Goal: Task Accomplishment & Management: Use online tool/utility

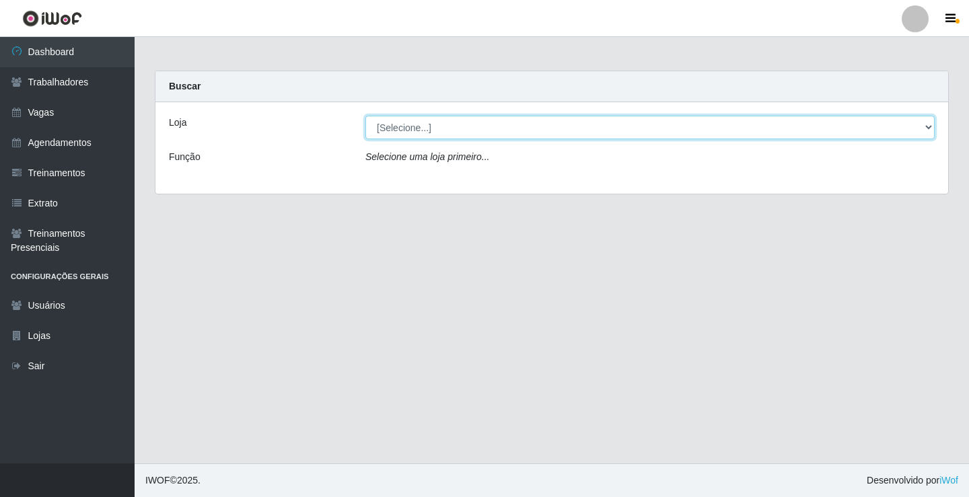
click at [423, 125] on select "[Selecione...] Edilicya Supermercado" at bounding box center [649, 128] width 569 height 24
select select "460"
click at [365, 116] on select "[Selecione...] Edilicya Supermercado" at bounding box center [649, 128] width 569 height 24
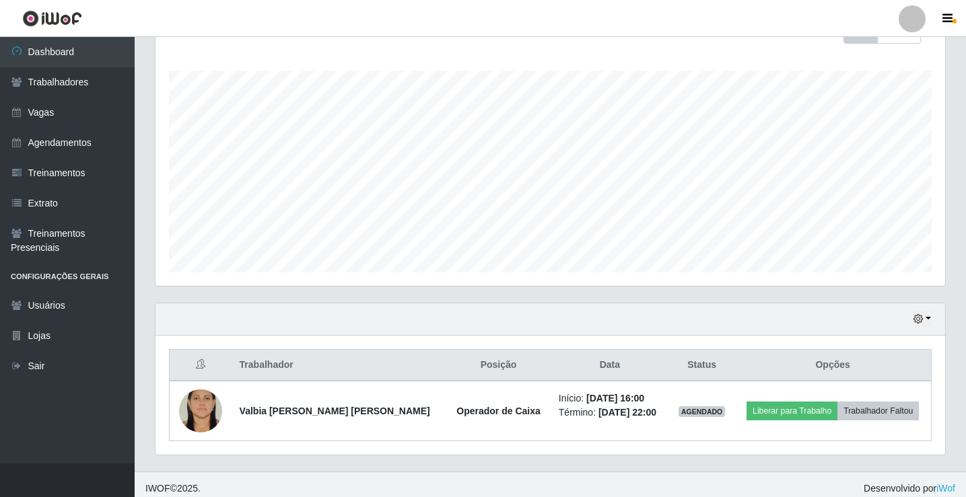
scroll to position [217, 0]
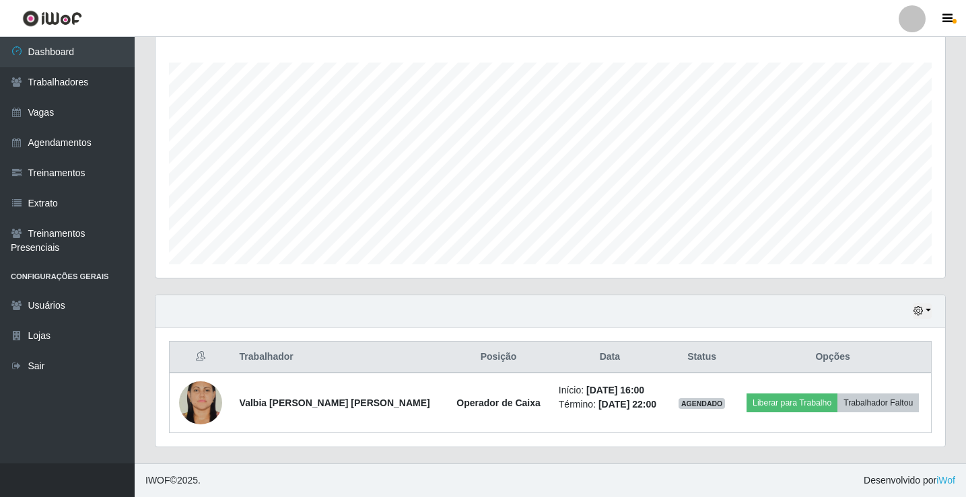
click at [569, 362] on th "Data" at bounding box center [610, 358] width 118 height 32
click at [62, 142] on link "Agendamentos" at bounding box center [67, 143] width 135 height 30
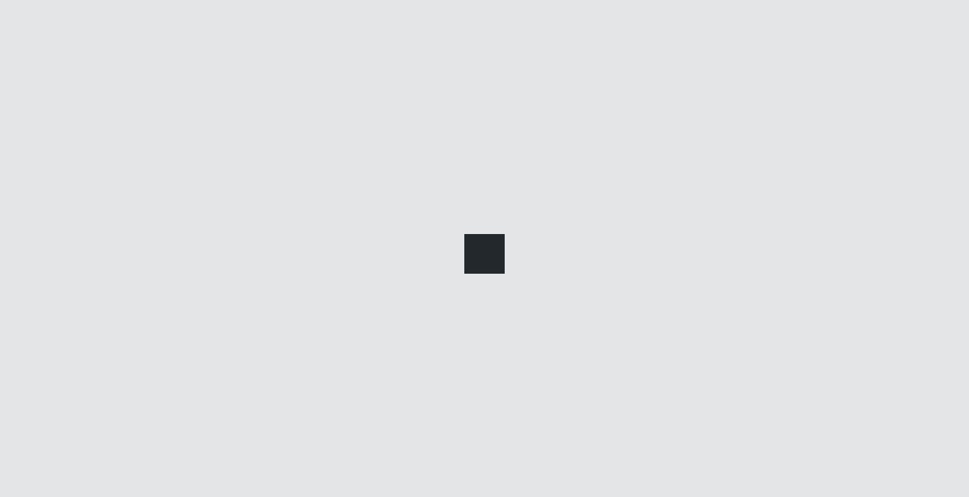
click at [62, 141] on link "Agendamentos" at bounding box center [67, 143] width 135 height 30
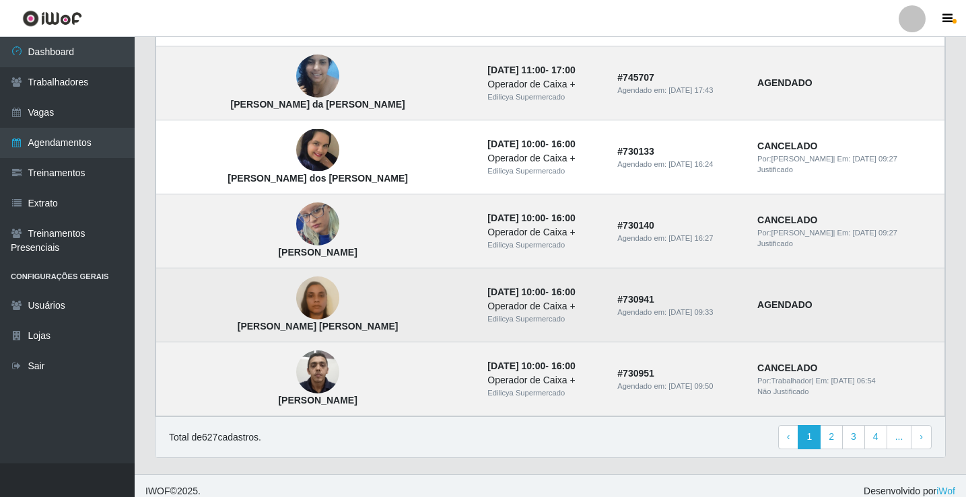
scroll to position [908, 0]
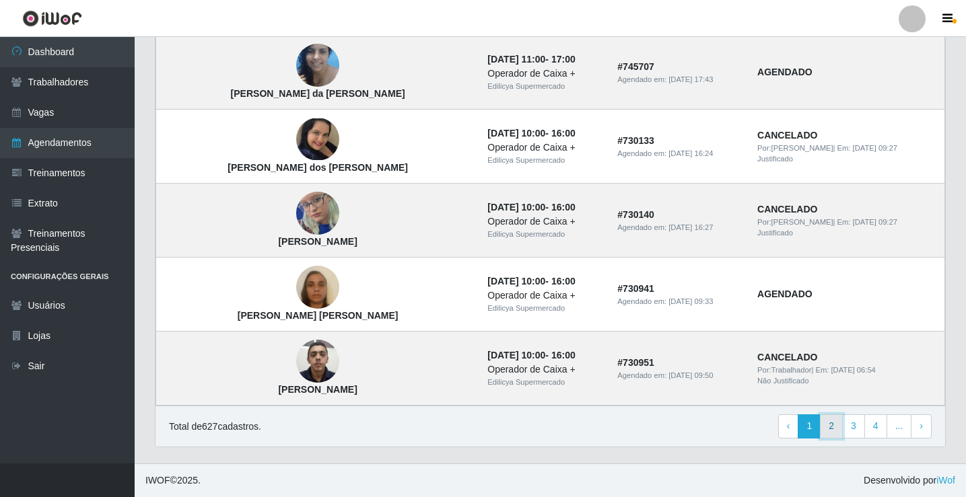
click at [831, 426] on link "2" at bounding box center [831, 427] width 23 height 24
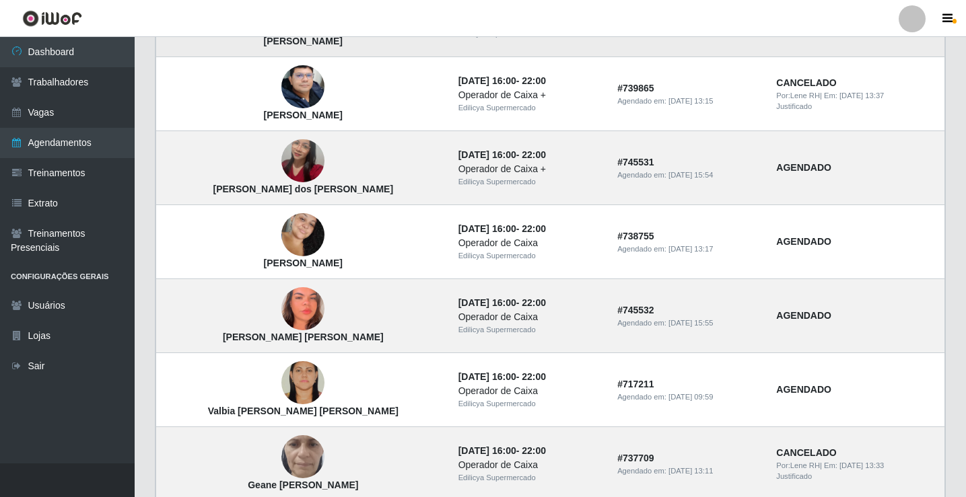
scroll to position [404, 0]
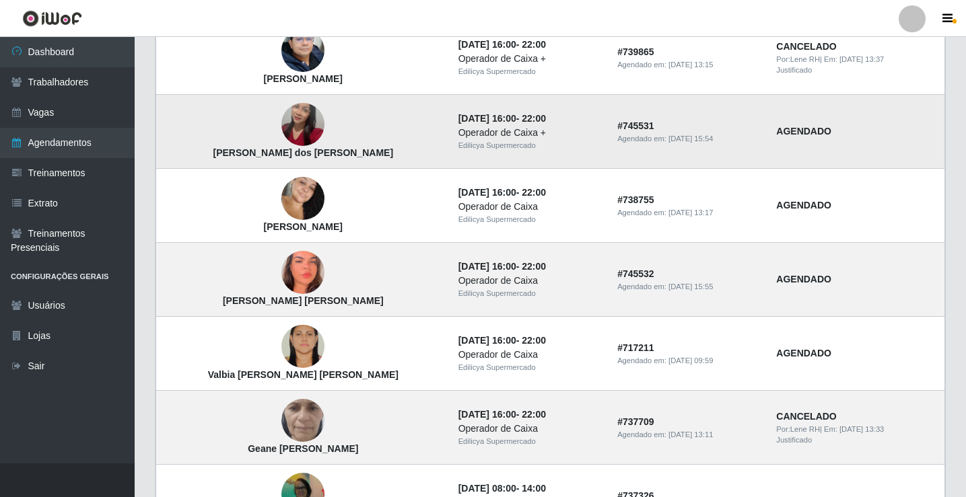
click at [296, 127] on img at bounding box center [302, 125] width 43 height 77
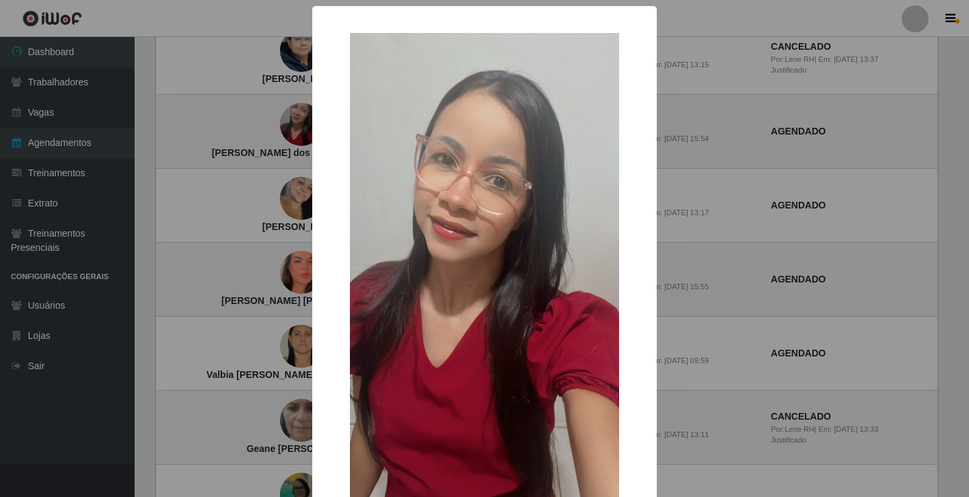
click at [289, 127] on div "× [PERSON_NAME] dos [PERSON_NAME] OK Cancel" at bounding box center [484, 248] width 969 height 497
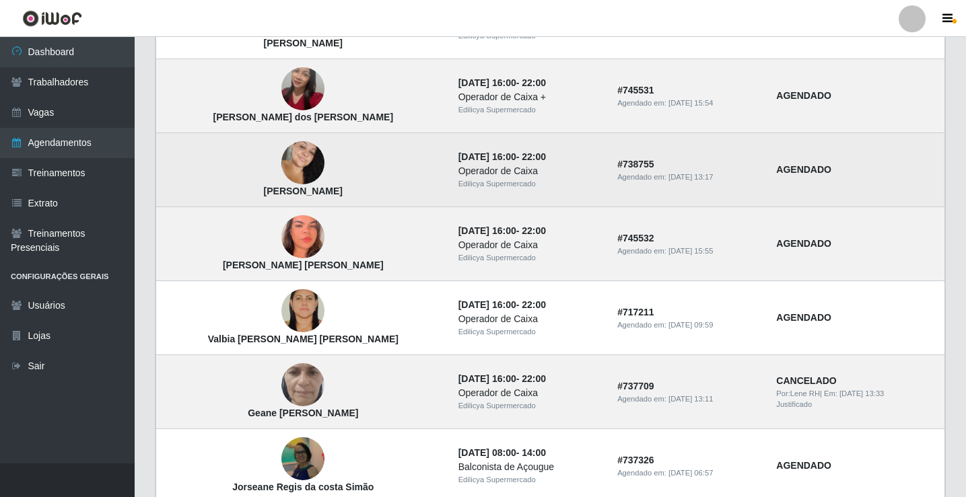
scroll to position [471, 0]
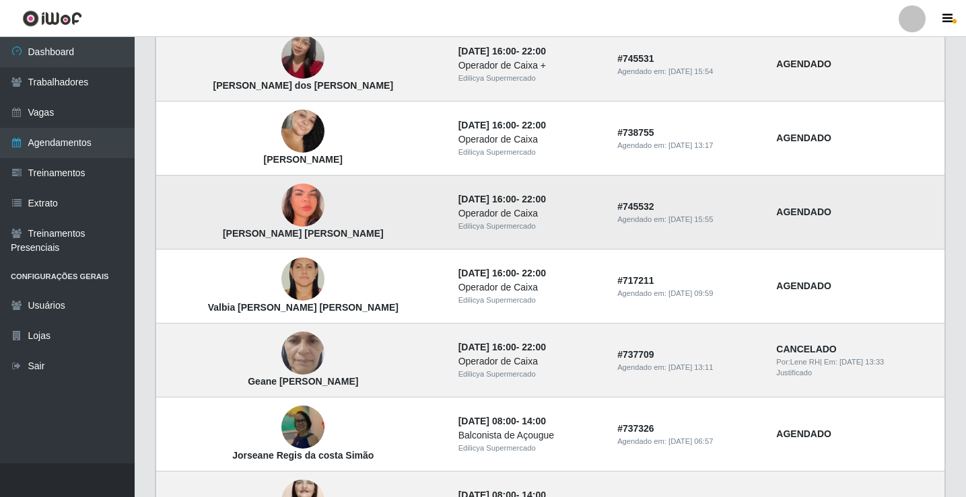
click at [285, 217] on img at bounding box center [302, 206] width 43 height 94
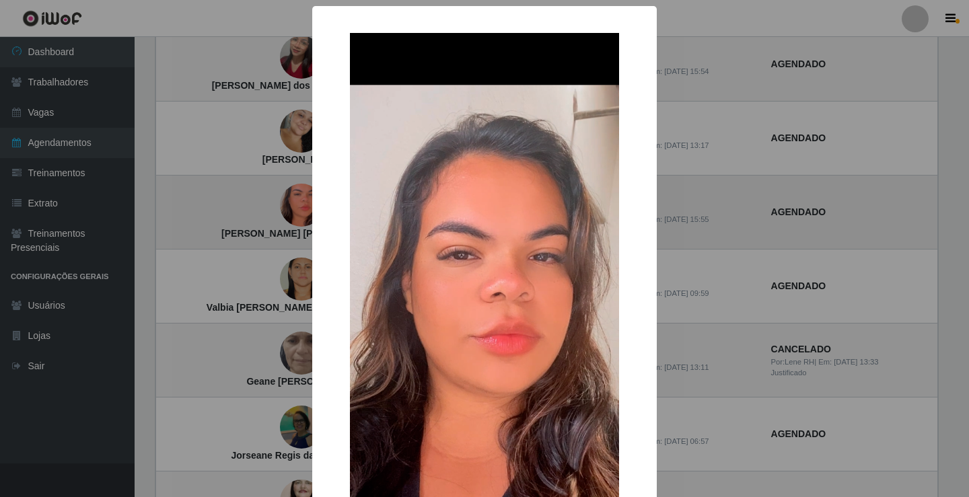
click at [285, 217] on div "× Renata Kelly da Silva Reis Maia OK Cancel" at bounding box center [484, 248] width 969 height 497
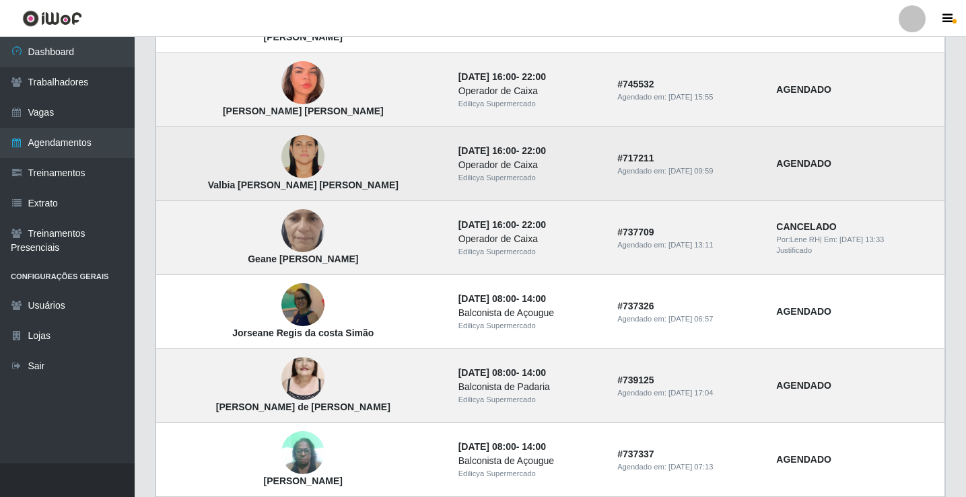
scroll to position [606, 0]
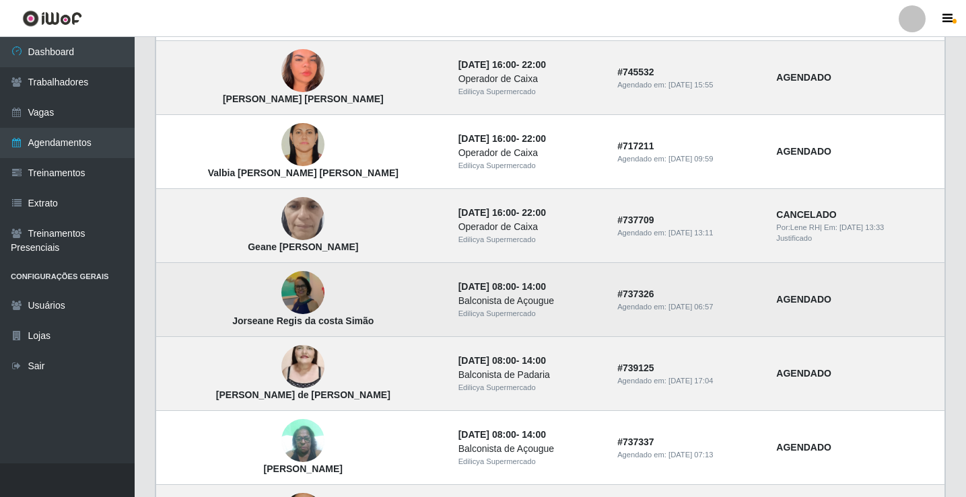
click at [281, 298] on img at bounding box center [302, 293] width 43 height 46
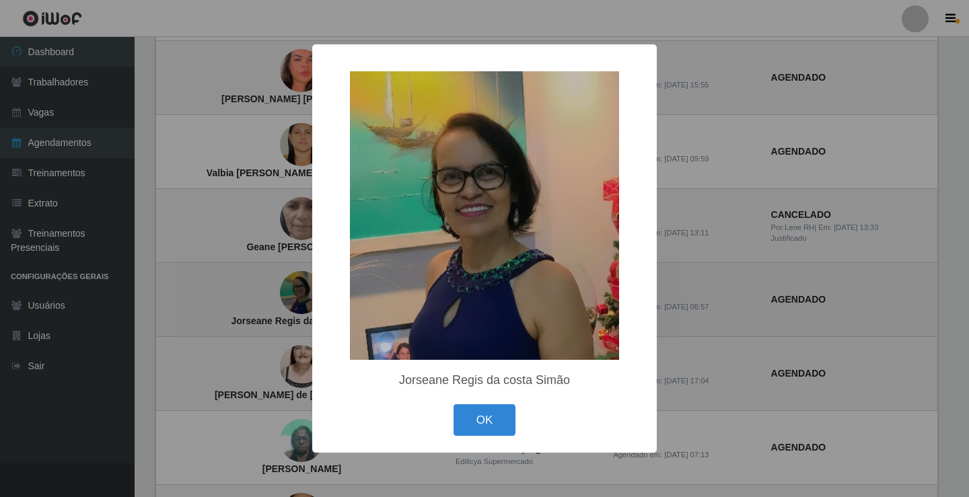
click at [276, 297] on div "× Jorseane Regis da costa Simão OK Cancel" at bounding box center [484, 248] width 969 height 497
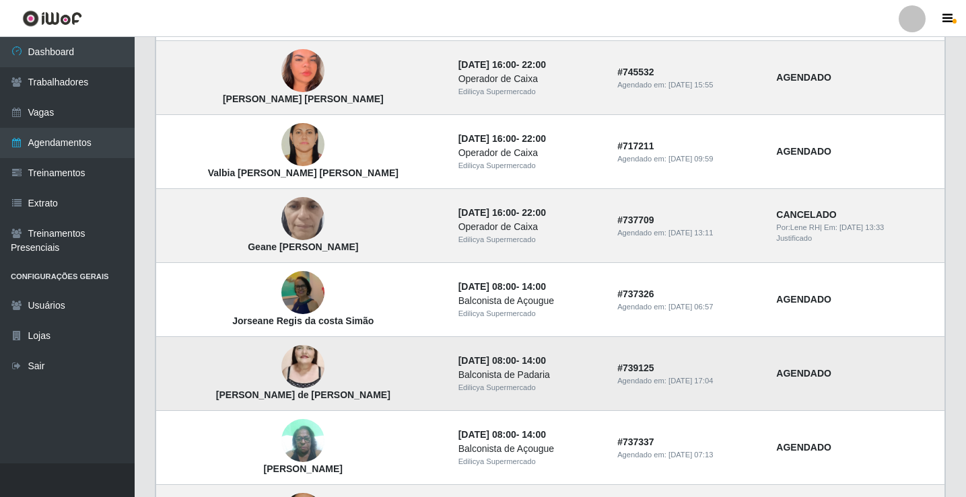
click at [281, 367] on img at bounding box center [302, 366] width 43 height 77
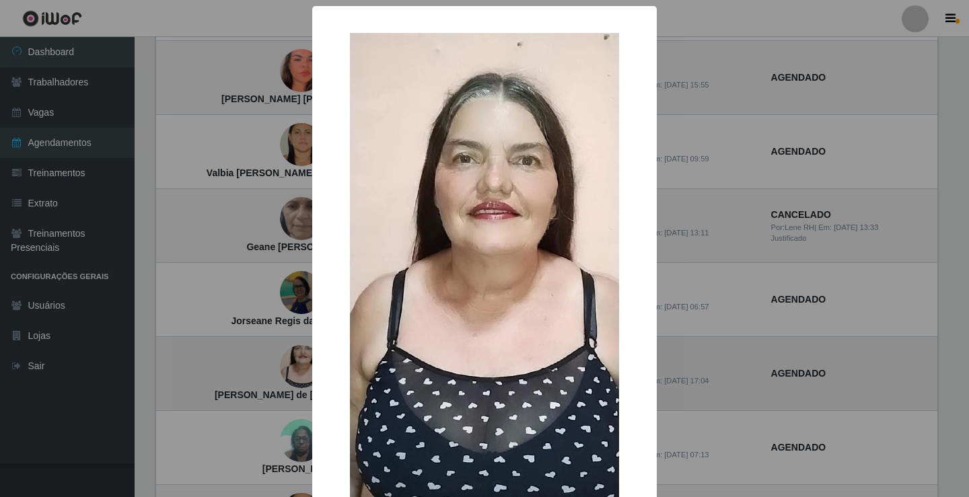
click at [276, 367] on div "× Alderica Marques de Souza Santos OK Cancel" at bounding box center [484, 248] width 969 height 497
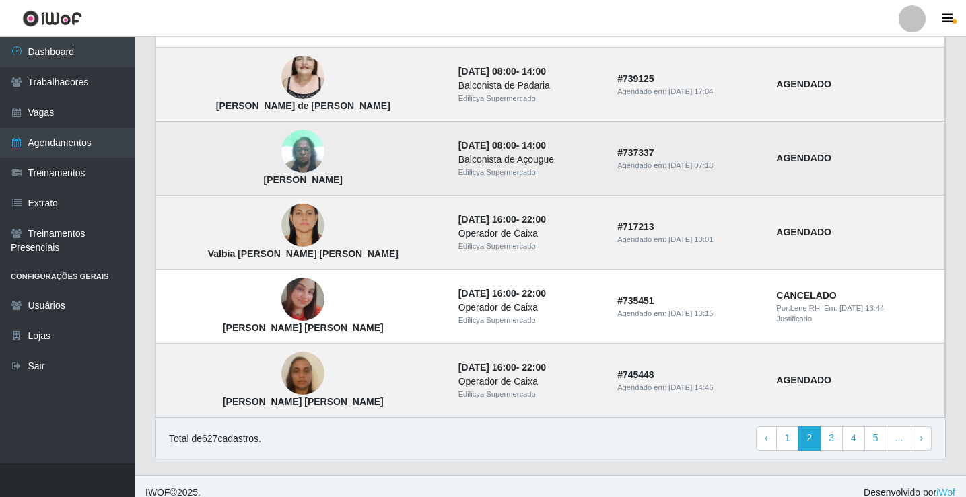
scroll to position [908, 0]
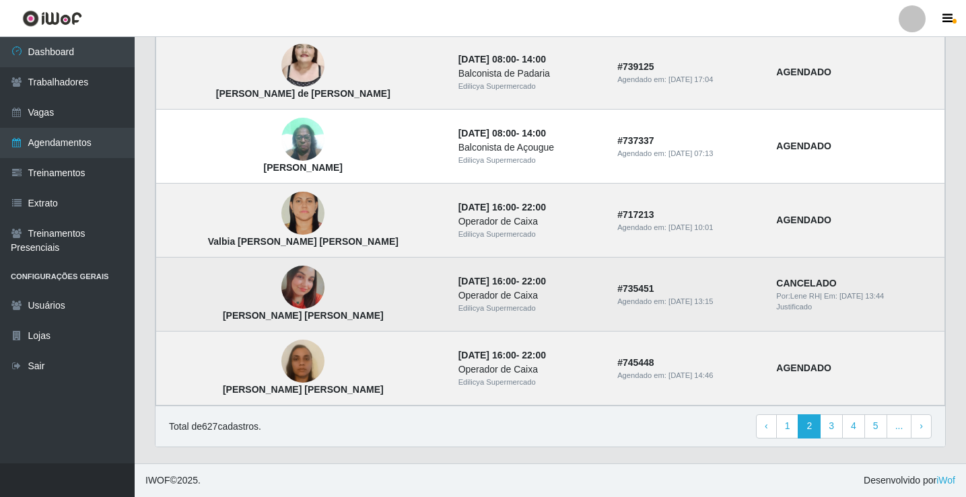
click at [281, 286] on img at bounding box center [302, 287] width 43 height 43
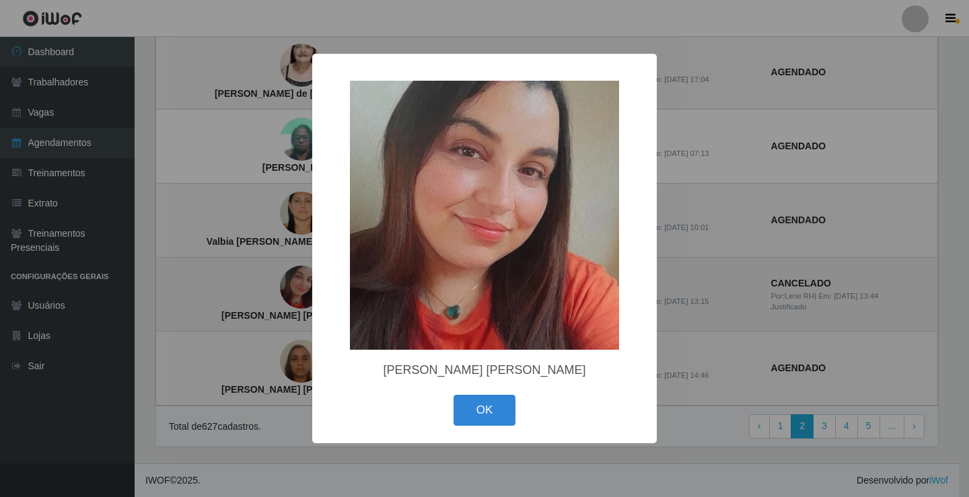
click at [276, 286] on div "× Ana Caroline Almeida da Silva OK Cancel" at bounding box center [484, 248] width 969 height 497
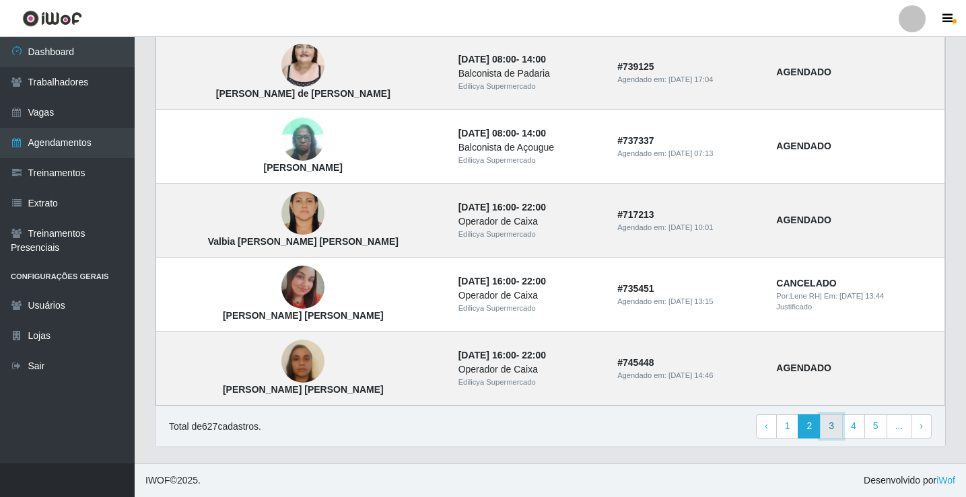
click at [833, 424] on link "3" at bounding box center [831, 427] width 23 height 24
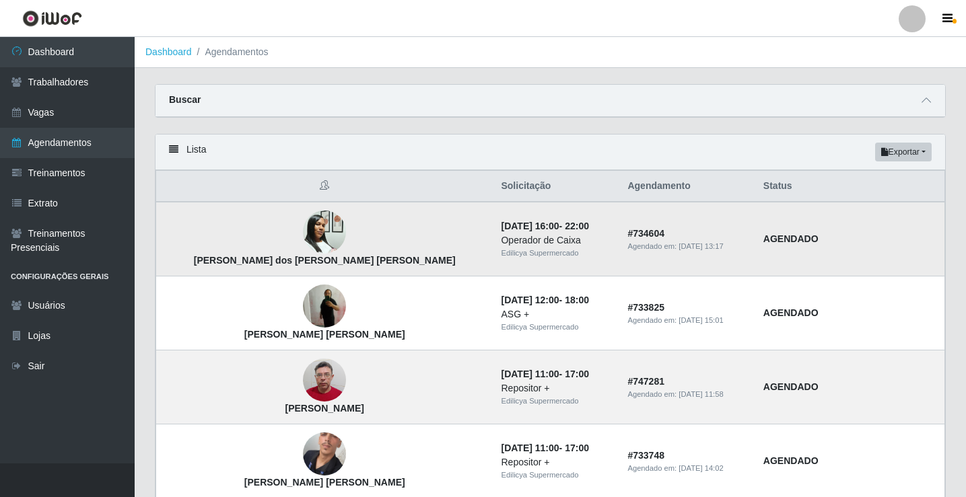
click at [303, 236] on img at bounding box center [324, 232] width 43 height 57
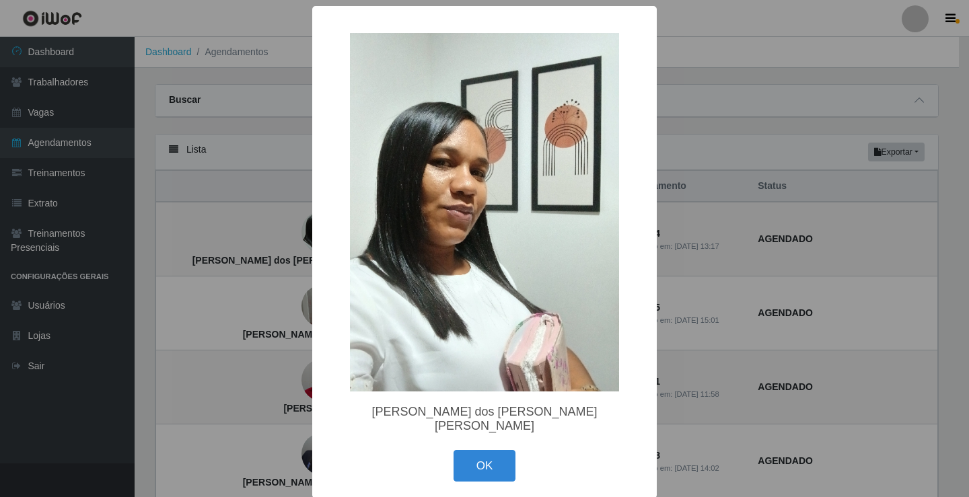
click at [458, 180] on img at bounding box center [484, 212] width 269 height 359
click at [453, 182] on img at bounding box center [484, 212] width 269 height 359
click at [501, 460] on button "OK" at bounding box center [485, 466] width 63 height 32
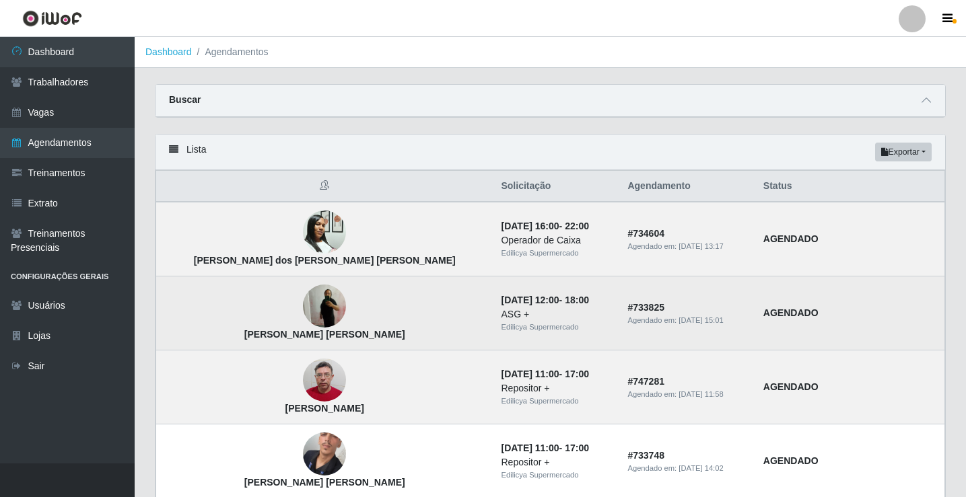
click at [303, 296] on img at bounding box center [324, 306] width 43 height 43
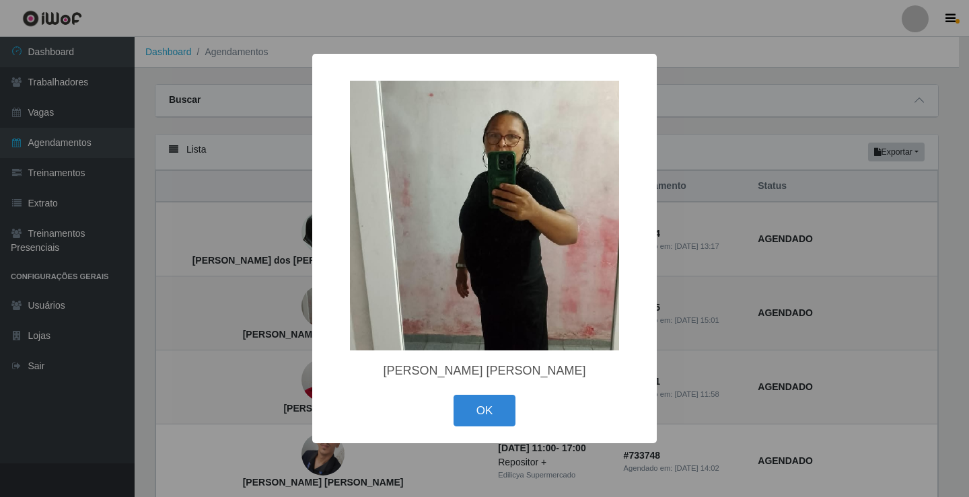
click at [280, 296] on div "× Isabel Cristina da Silva Pereira OK Cancel" at bounding box center [484, 248] width 969 height 497
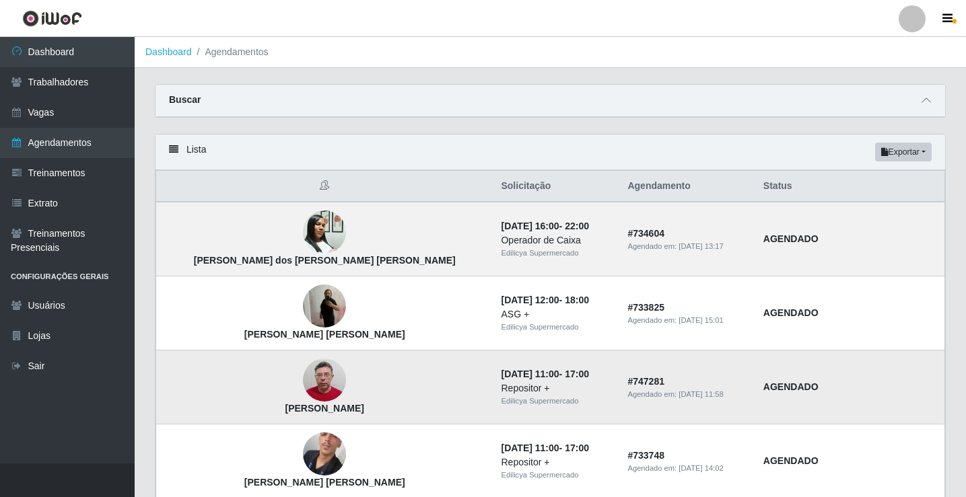
click at [303, 377] on img at bounding box center [324, 380] width 43 height 57
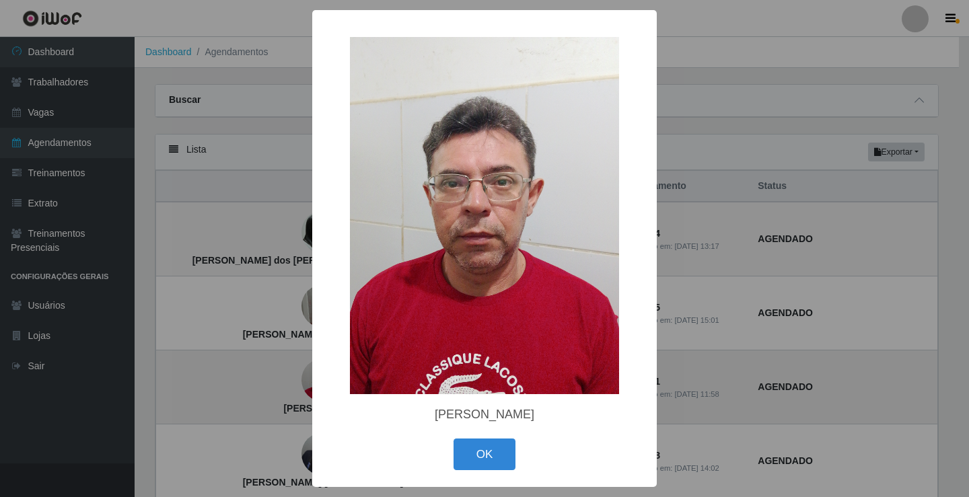
click at [275, 377] on div "× Fabiano Vieira De Barros OK Cancel" at bounding box center [484, 248] width 969 height 497
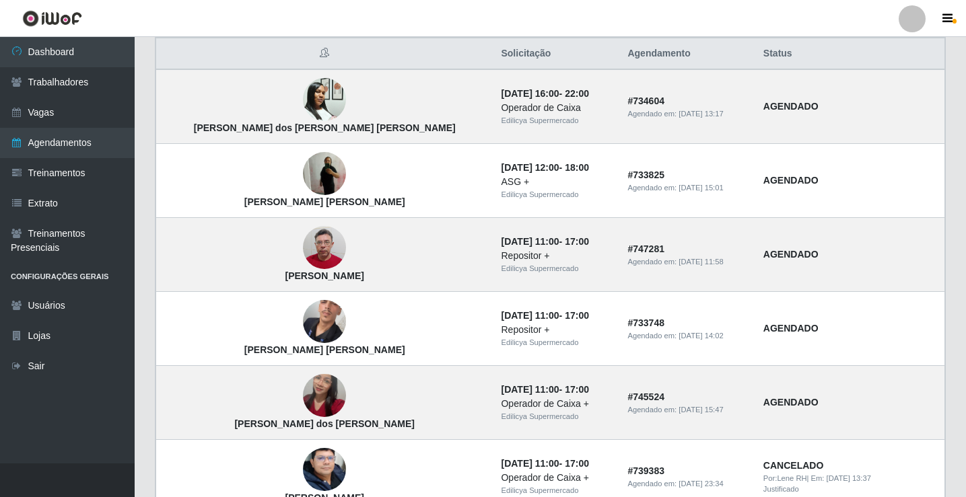
scroll to position [100, 0]
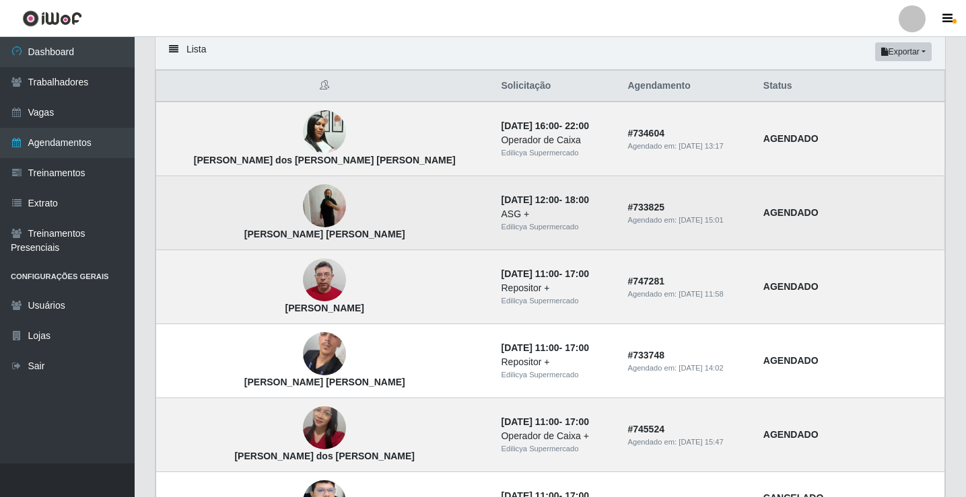
click at [303, 203] on img at bounding box center [324, 205] width 43 height 43
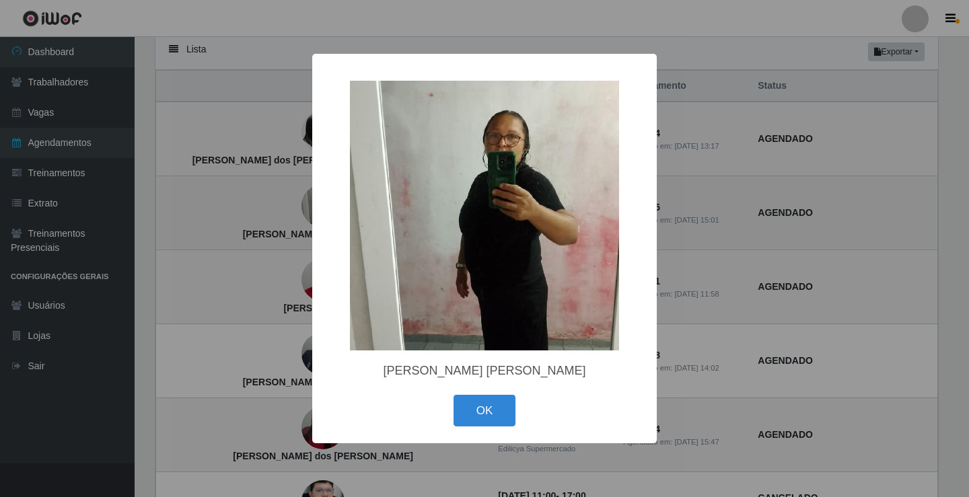
click at [271, 203] on div "× Isabel Cristina da Silva Pereira OK Cancel" at bounding box center [484, 248] width 969 height 497
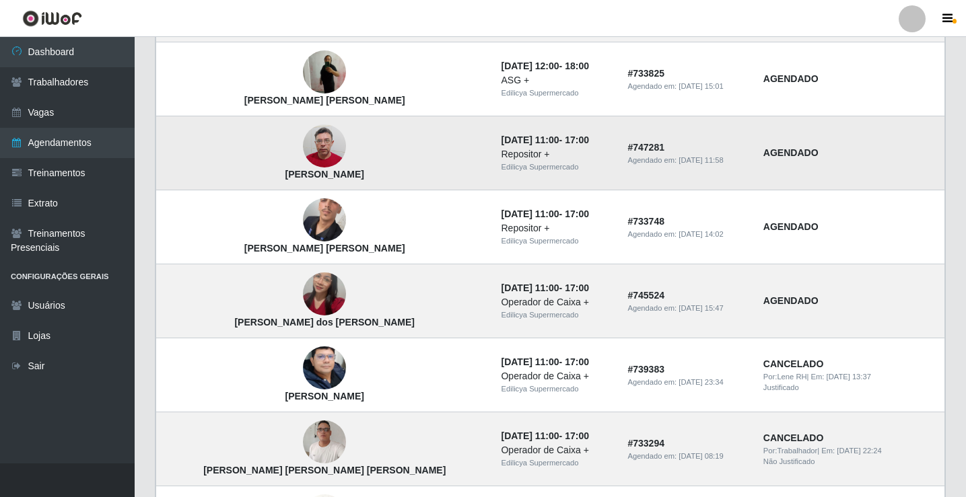
scroll to position [235, 0]
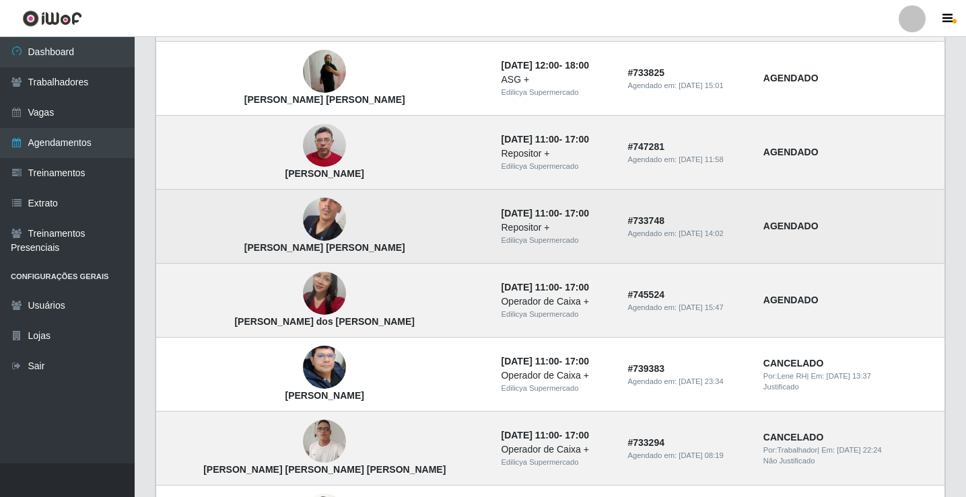
click at [501, 228] on div "Repositor +" at bounding box center [556, 228] width 110 height 14
click at [501, 231] on div "Repositor +" at bounding box center [556, 228] width 110 height 14
click at [501, 235] on div "Repositor +" at bounding box center [556, 228] width 110 height 14
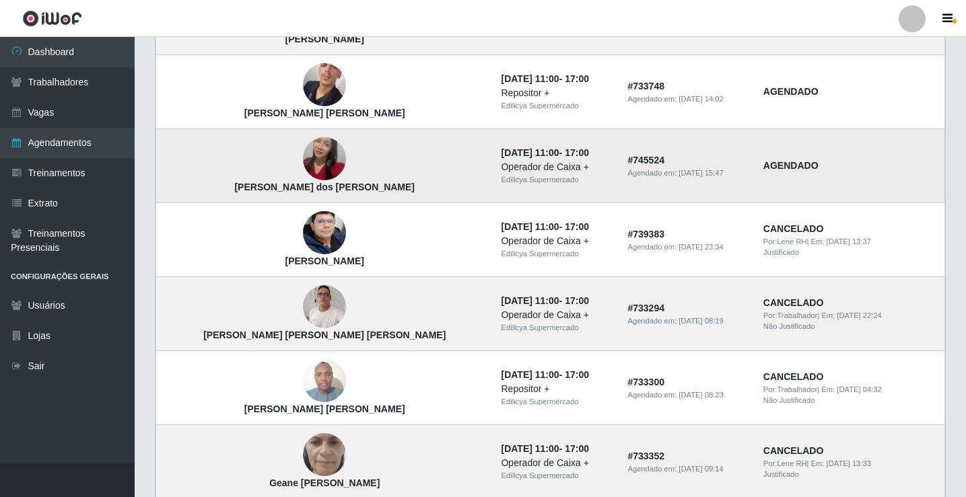
scroll to position [437, 0]
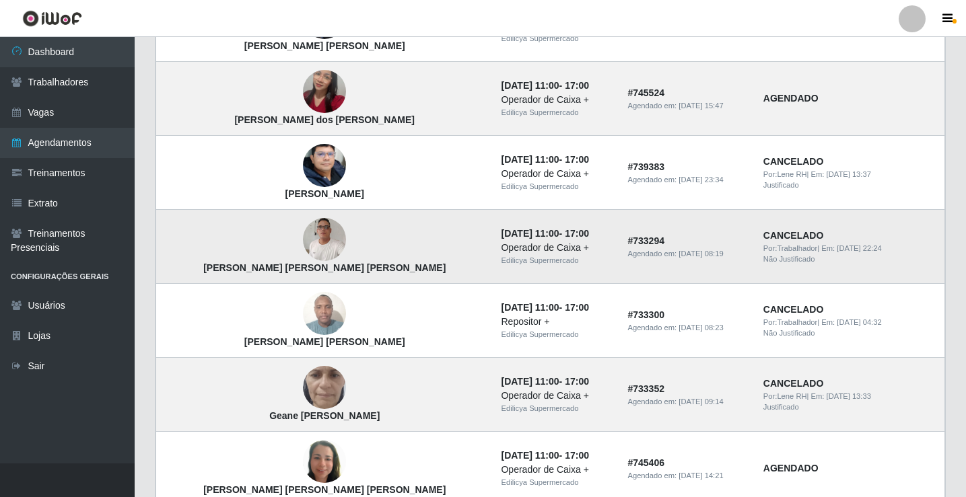
click at [303, 240] on img at bounding box center [324, 240] width 43 height 58
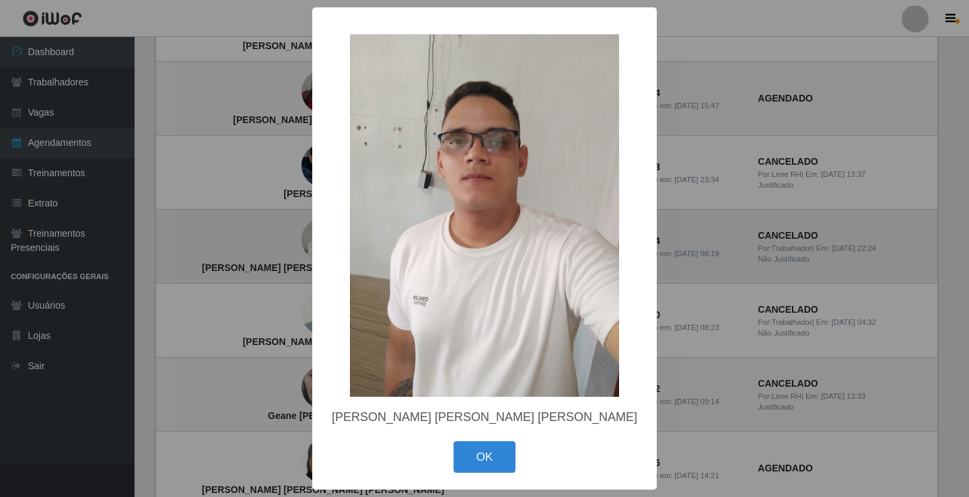
click at [280, 239] on div "× Matheus Alvino Gonçalves Carneiro OK Cancel" at bounding box center [484, 248] width 969 height 497
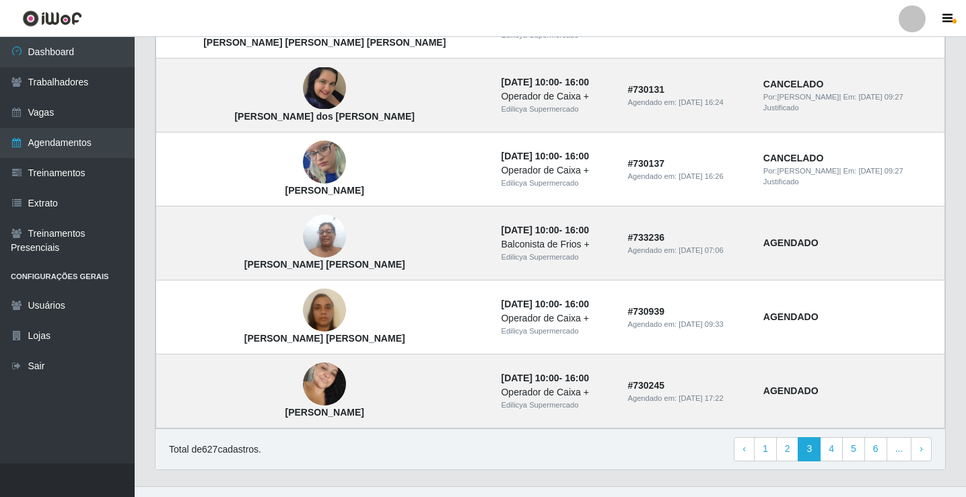
scroll to position [908, 0]
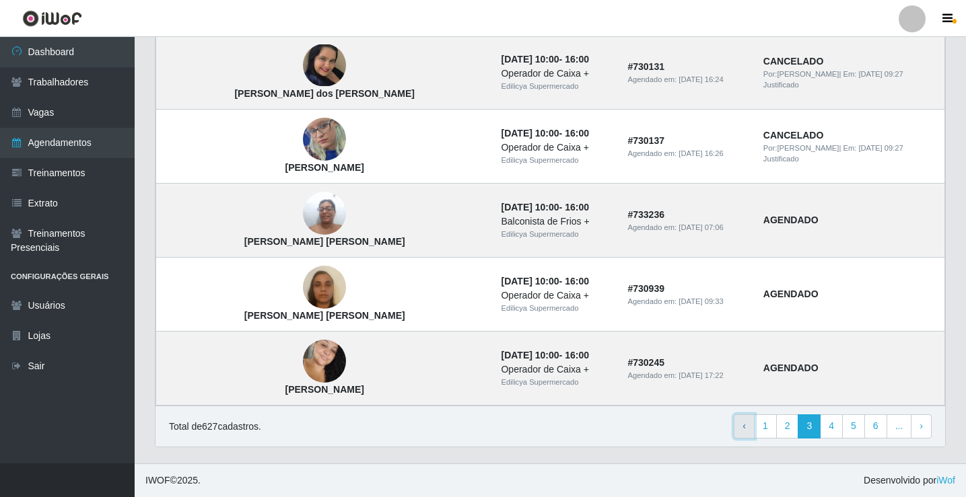
click at [750, 430] on link "‹ Previous" at bounding box center [744, 427] width 21 height 24
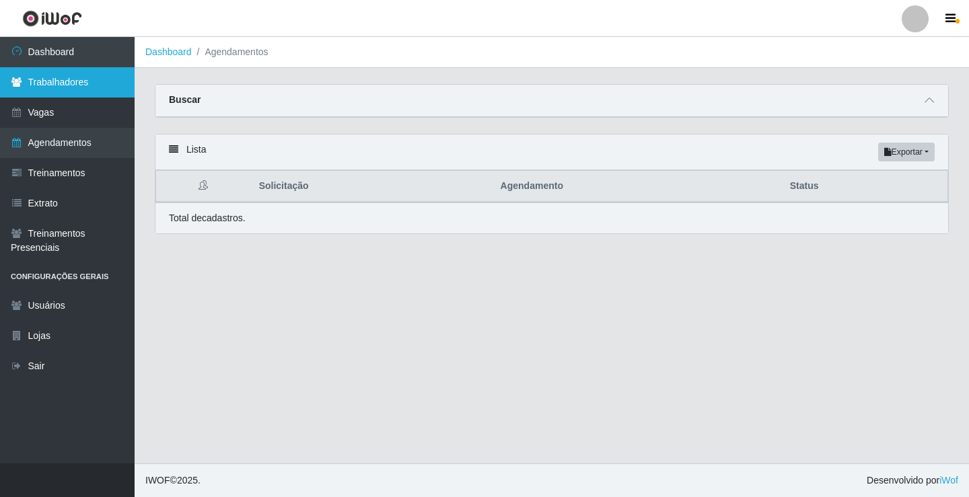
click at [59, 81] on link "Trabalhadores" at bounding box center [67, 82] width 135 height 30
